Goal: Find contact information: Find contact information

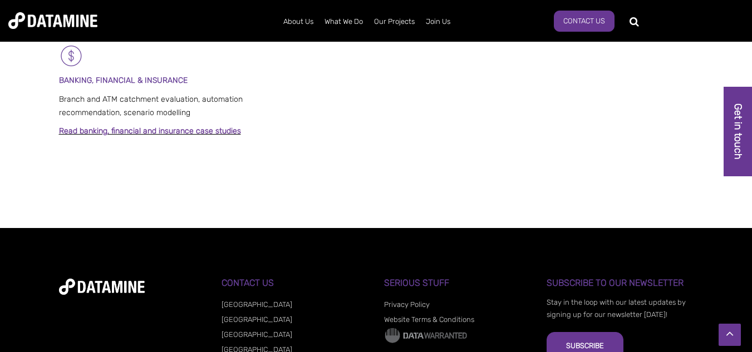
scroll to position [1004, 0]
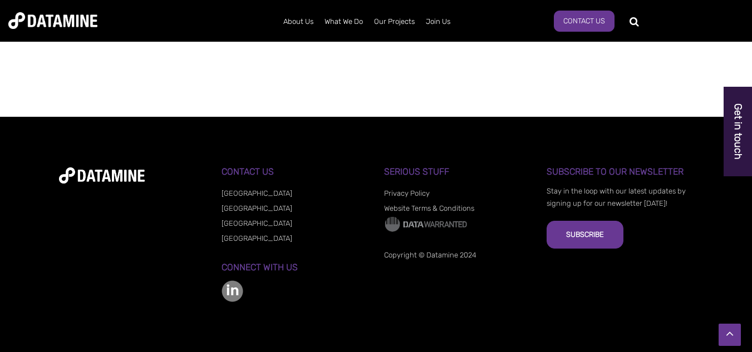
click at [731, 156] on link "Get in touch" at bounding box center [737, 132] width 28 height 90
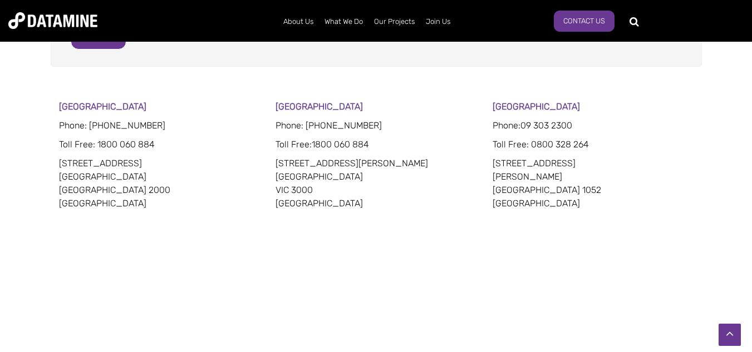
scroll to position [623, 0]
